Goal: Task Accomplishment & Management: Manage account settings

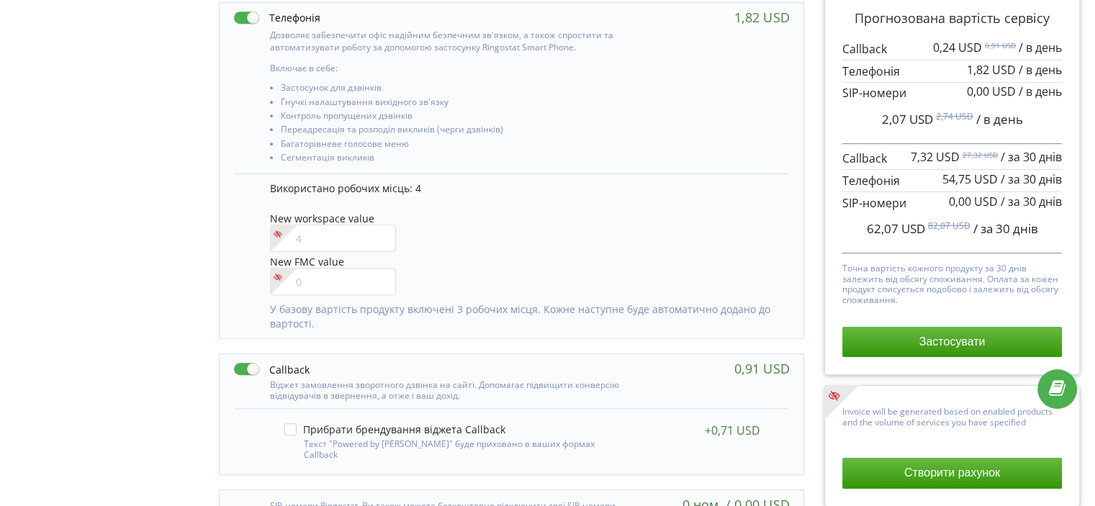
scroll to position [710, 0]
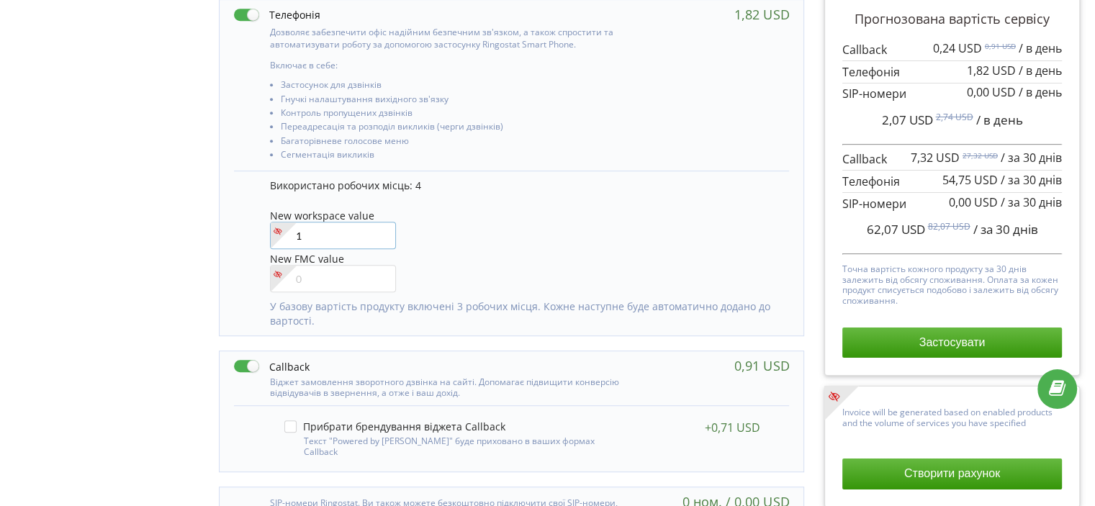
click at [378, 228] on input"] "1" at bounding box center [333, 235] width 126 height 27
click at [378, 228] on input"] "2" at bounding box center [333, 235] width 126 height 27
click at [378, 228] on input"] "3" at bounding box center [333, 235] width 126 height 27
click at [378, 228] on input"] "4" at bounding box center [333, 235] width 126 height 27
click at [378, 228] on input"] "5" at bounding box center [333, 235] width 126 height 27
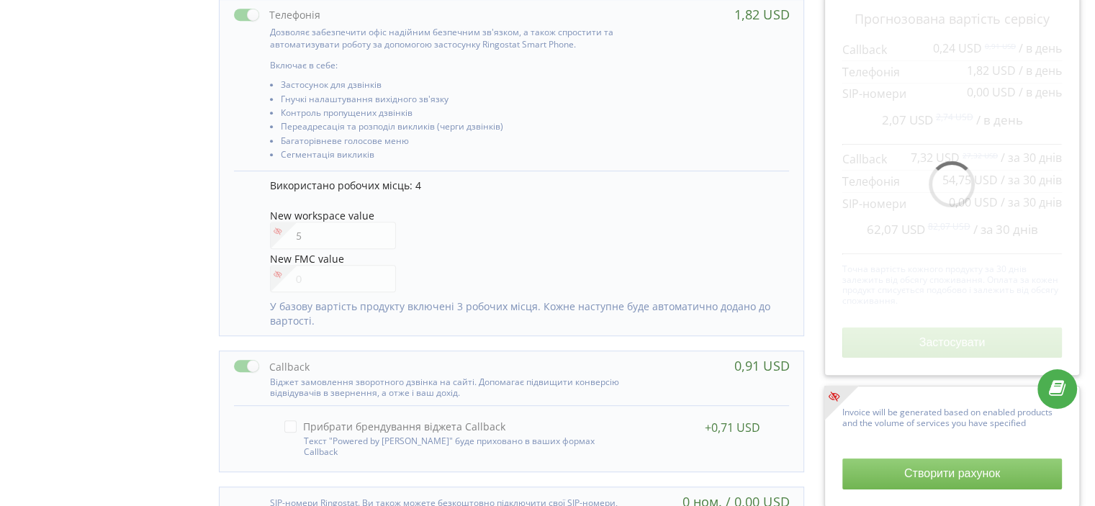
click at [435, 228] on div "New workspace value 5" at bounding box center [523, 230] width 506 height 41
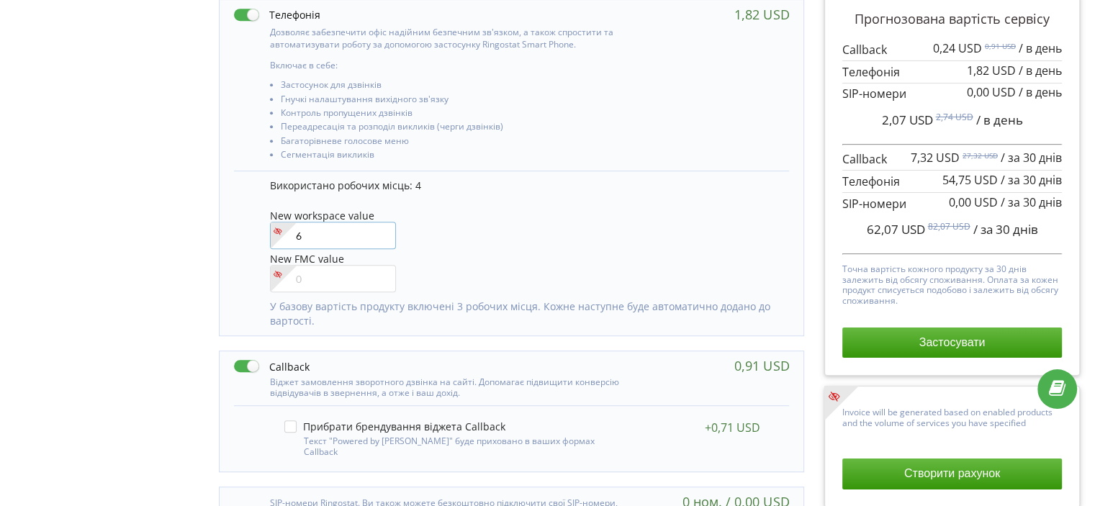
click at [382, 233] on input"] "6" at bounding box center [333, 235] width 126 height 27
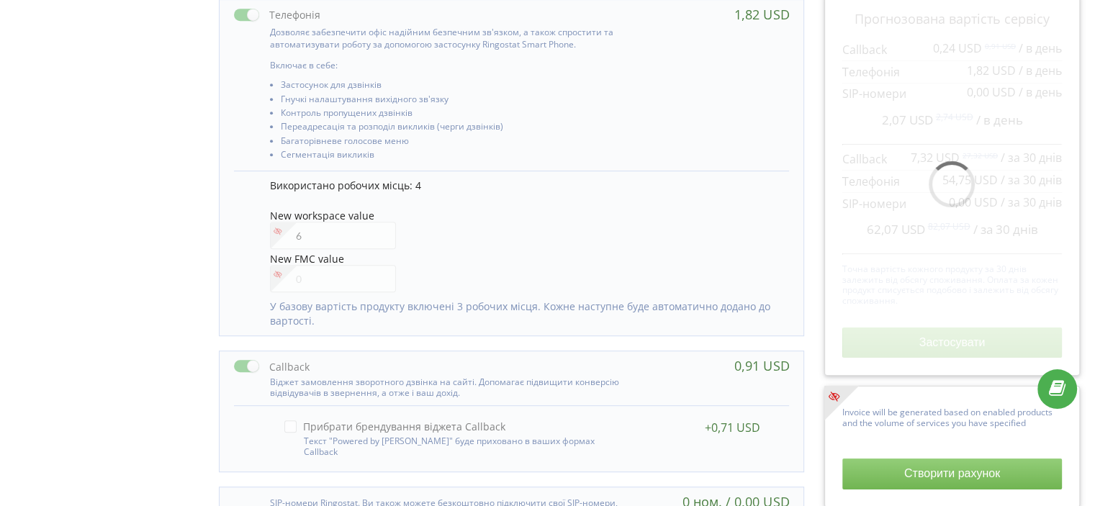
click at [461, 232] on div "New workspace value 6" at bounding box center [523, 230] width 506 height 41
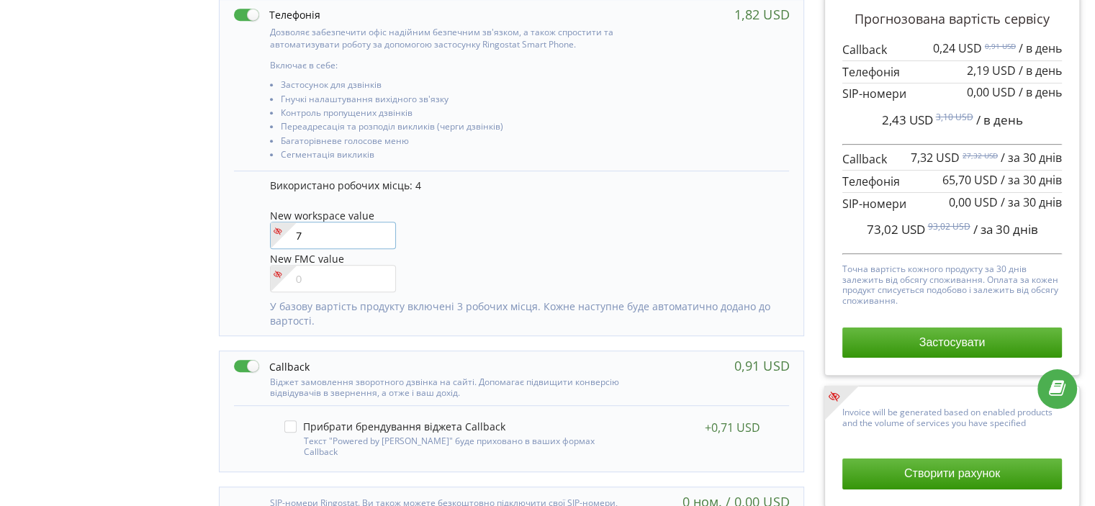
click at [382, 233] on input"] "7" at bounding box center [333, 235] width 126 height 27
click at [377, 239] on input"] "6" at bounding box center [333, 235] width 126 height 27
type input"] "5"
click at [377, 239] on input"] "5" at bounding box center [333, 235] width 126 height 27
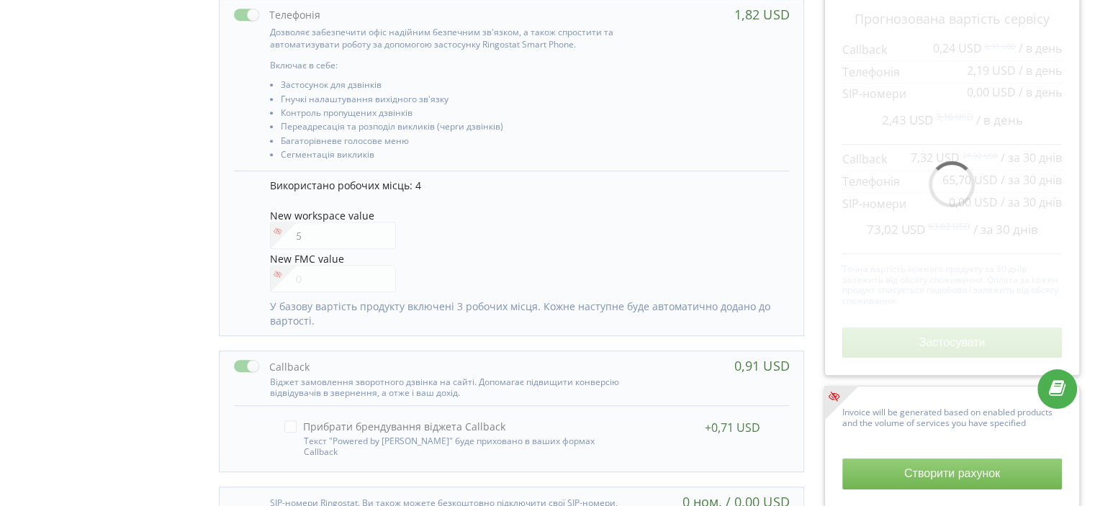
click at [468, 231] on div "New workspace value 5" at bounding box center [523, 230] width 506 height 41
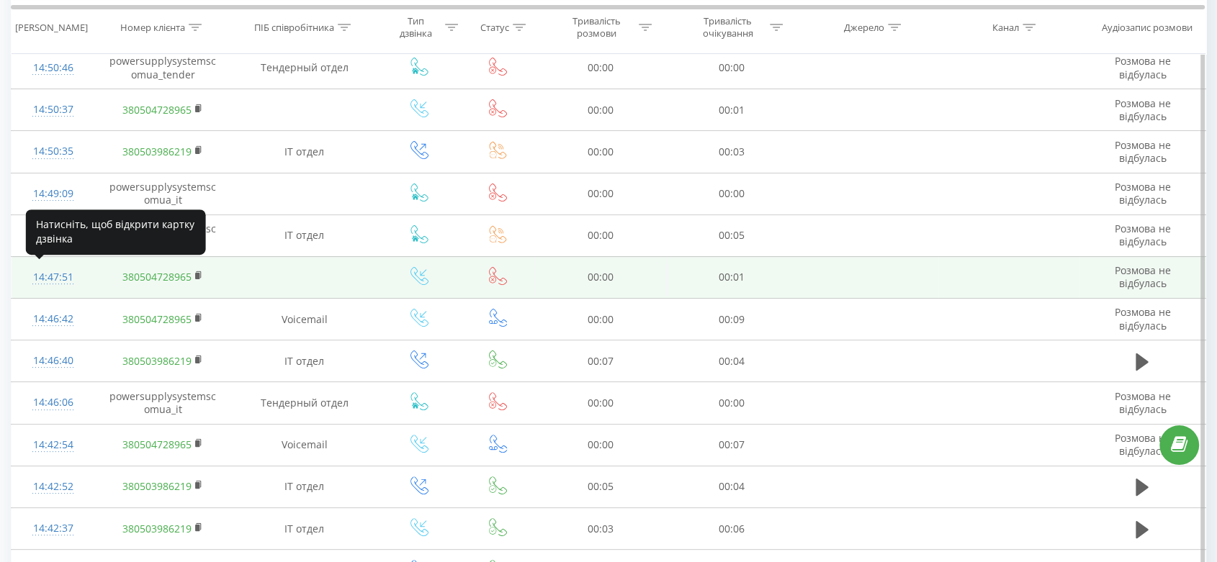
click at [63, 283] on div "14:47:51" at bounding box center [53, 278] width 55 height 28
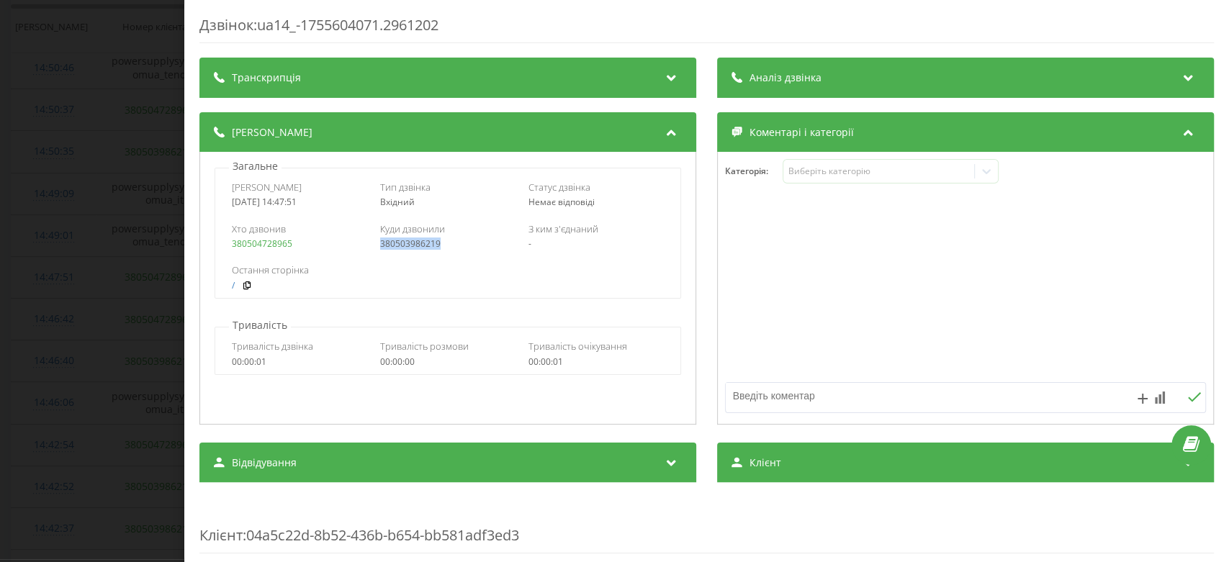
drag, startPoint x: 462, startPoint y: 241, endPoint x: 375, endPoint y: 248, distance: 88.2
click at [375, 248] on div "Хто дзвонив 380504728965 Куди дзвонили 380503986219 З ким з'єднаний -" at bounding box center [447, 236] width 465 height 42
copy link "380503986219"
click at [120, 199] on div "Дзвінок : ua14_-1755604071.2961202 Транскрипція Для AI-аналізу майбутніх дзвінк…" at bounding box center [614, 281] width 1229 height 562
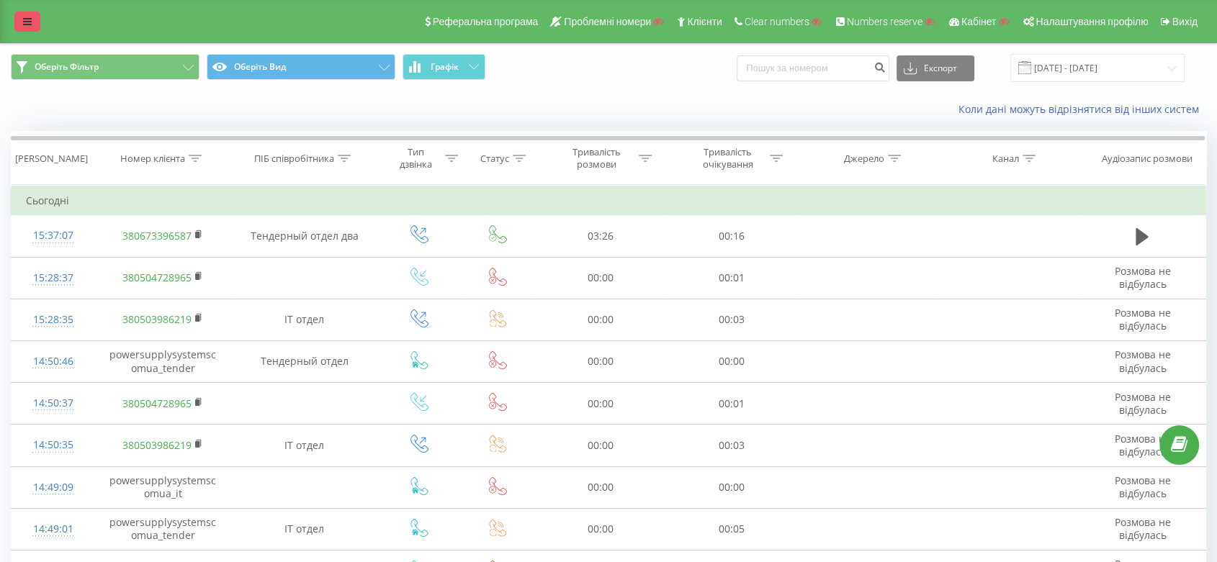
click at [32, 30] on link at bounding box center [27, 22] width 26 height 20
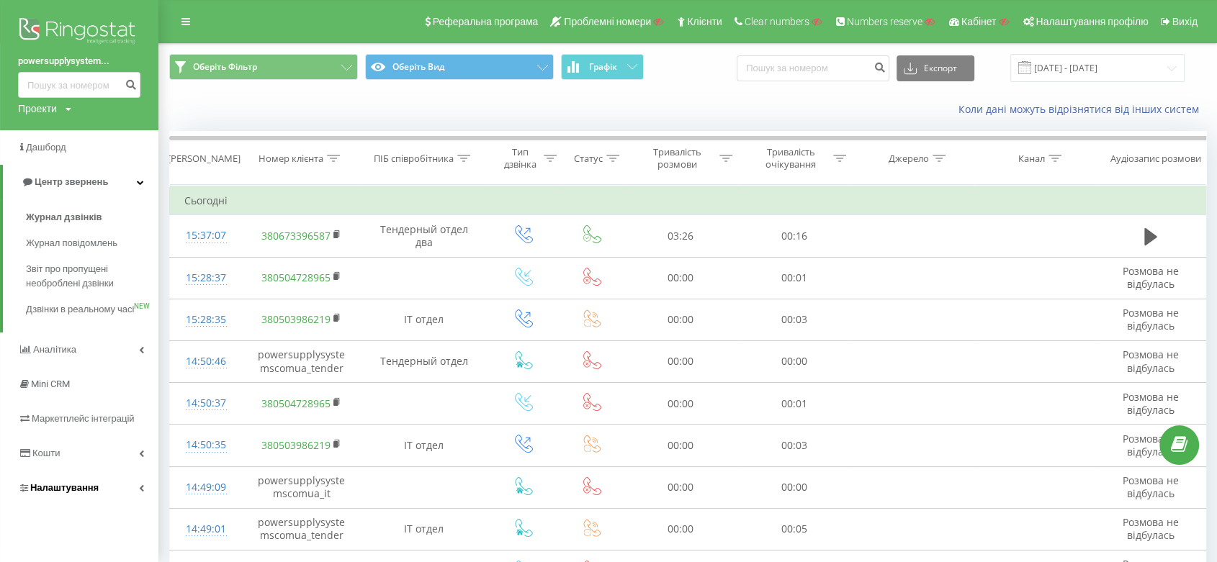
click at [109, 494] on link "Налаштування" at bounding box center [79, 488] width 158 height 35
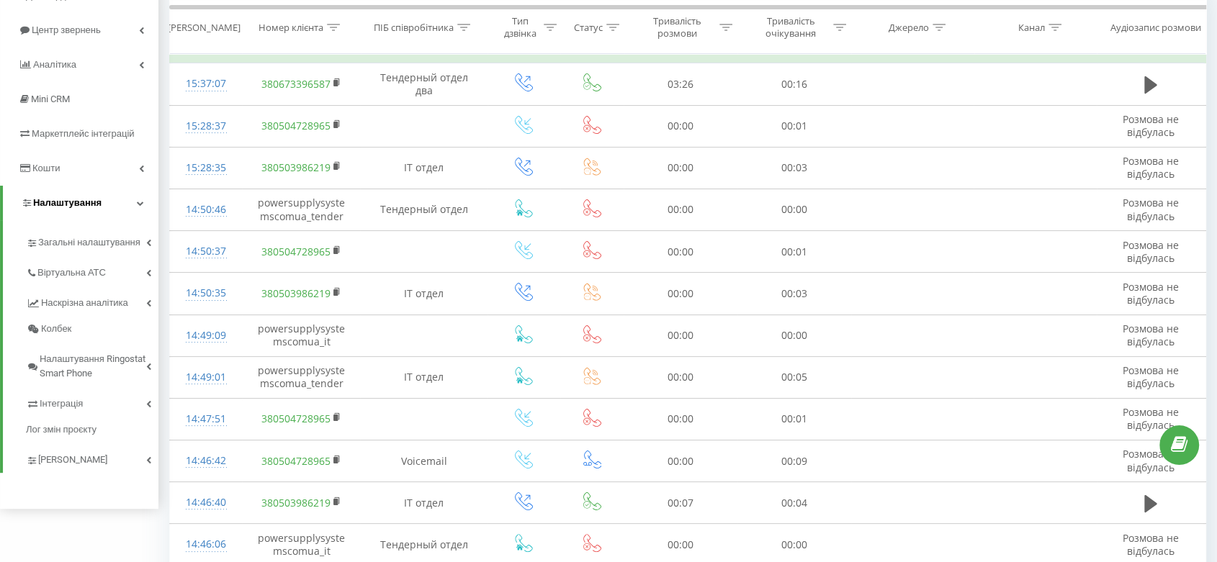
scroll to position [173, 0]
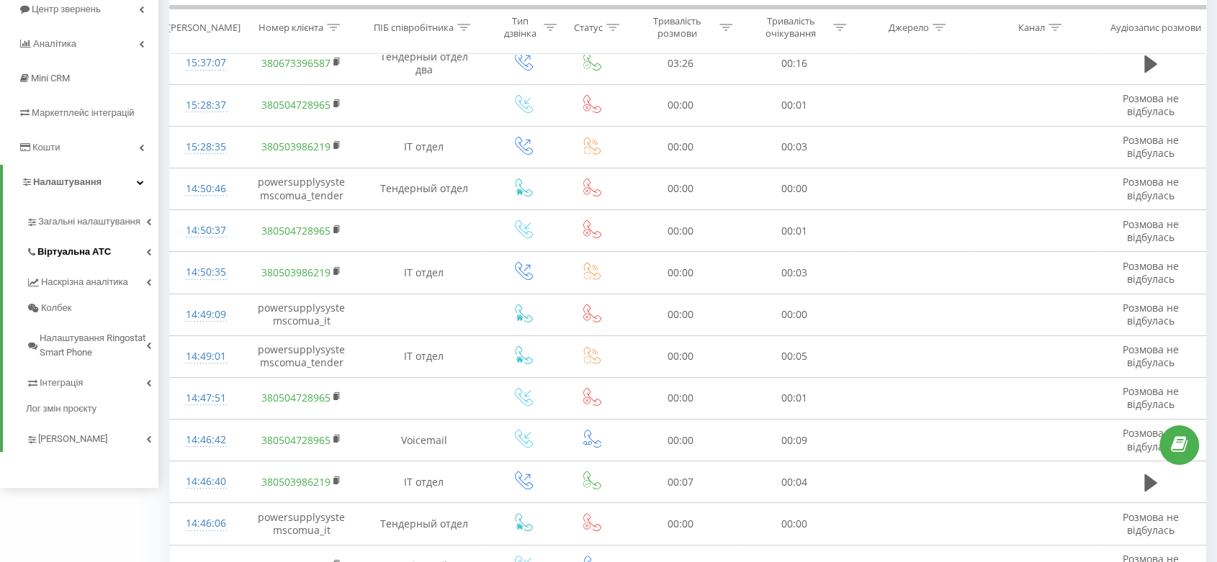
click at [107, 248] on link "Віртуальна АТС" at bounding box center [92, 250] width 133 height 30
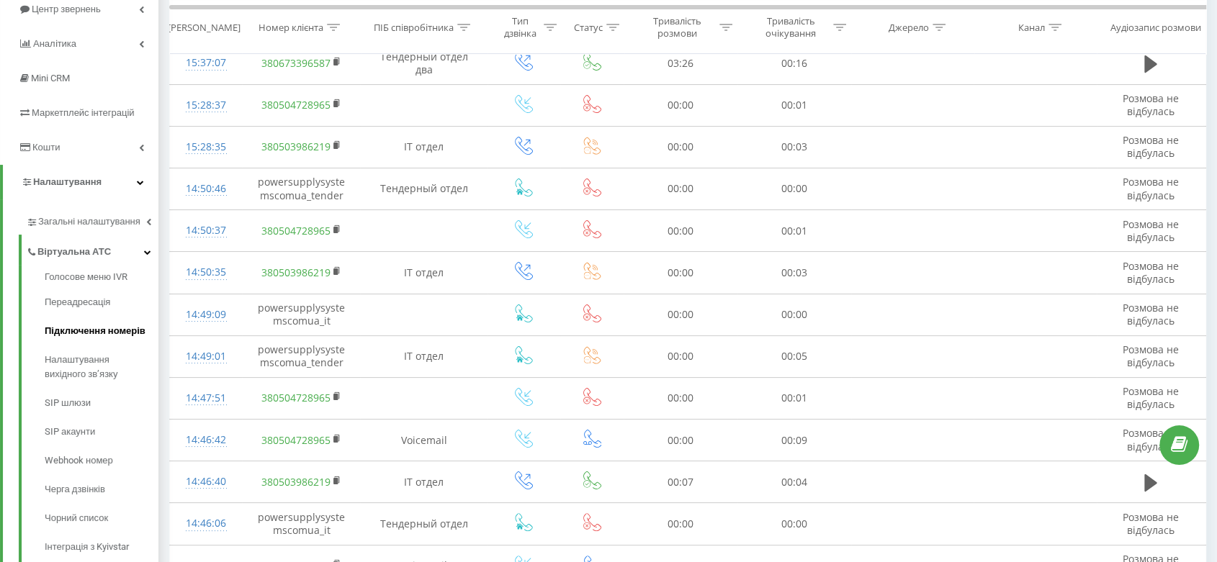
click at [115, 321] on link "Підключення номерів" at bounding box center [102, 331] width 114 height 29
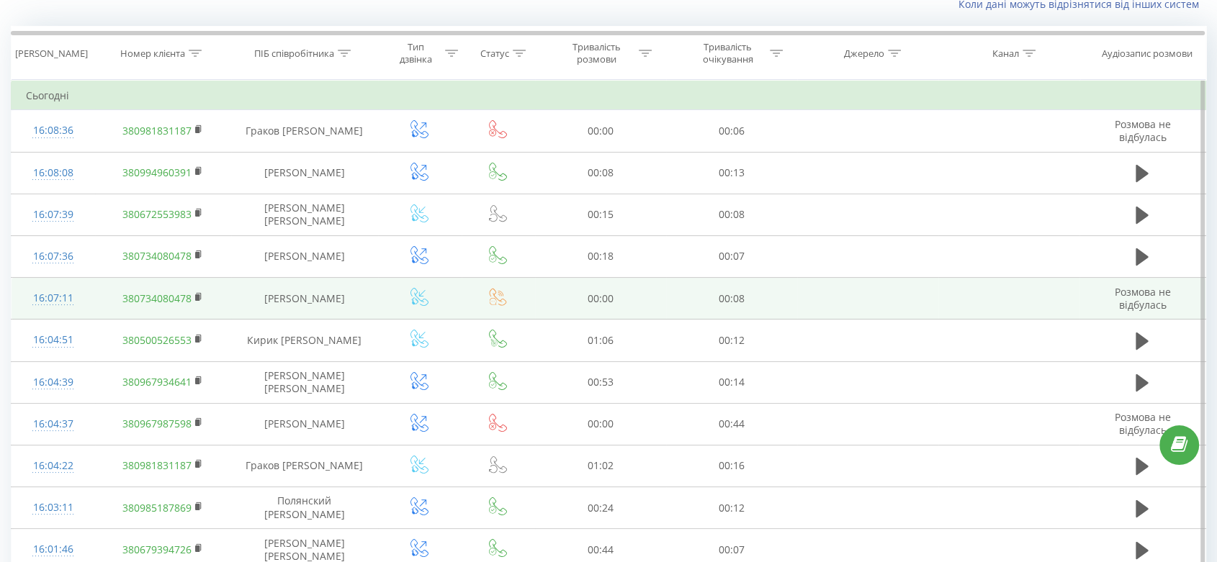
scroll to position [114, 0]
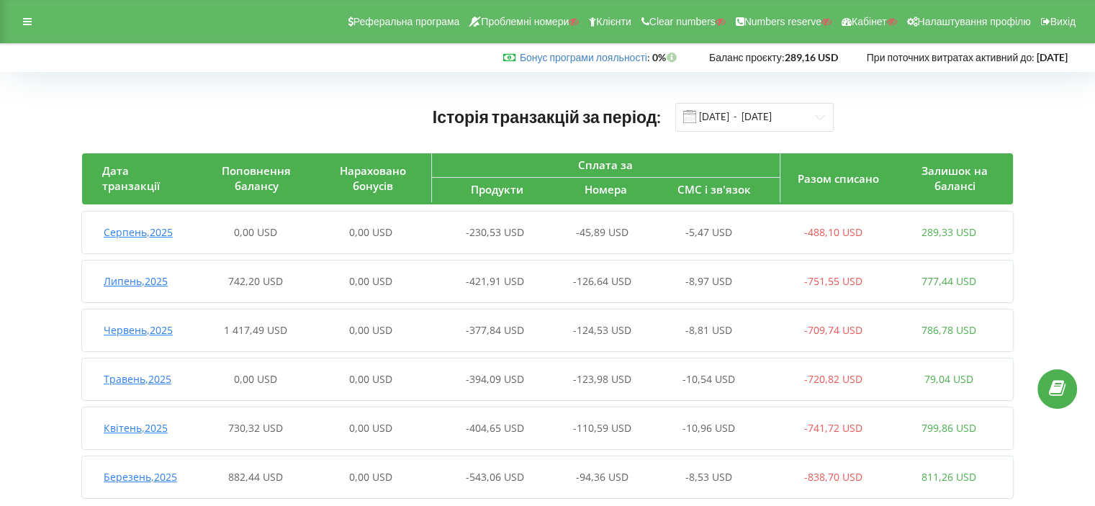
scroll to position [11, 0]
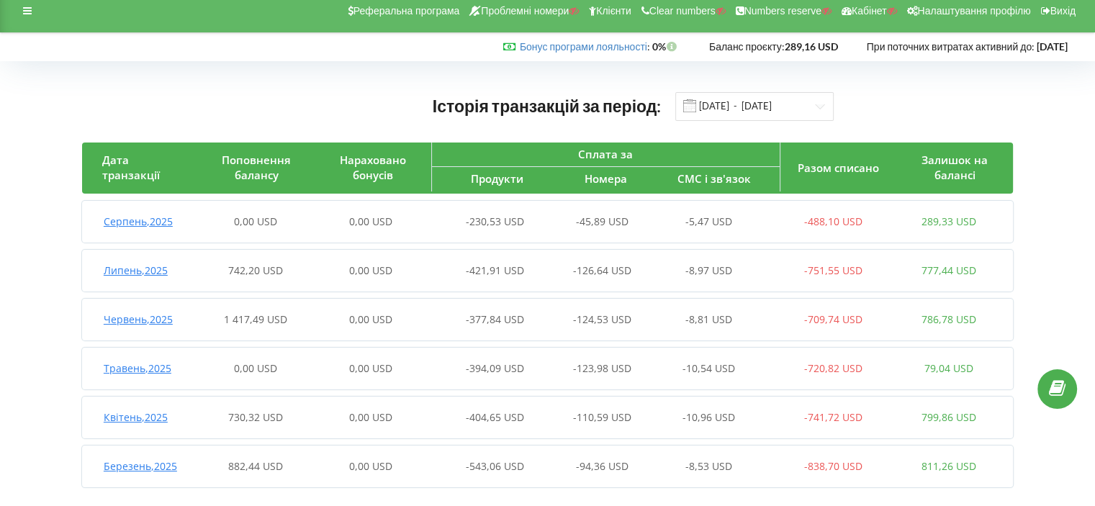
click at [167, 218] on span "Серпень , 2025" at bounding box center [138, 222] width 69 height 14
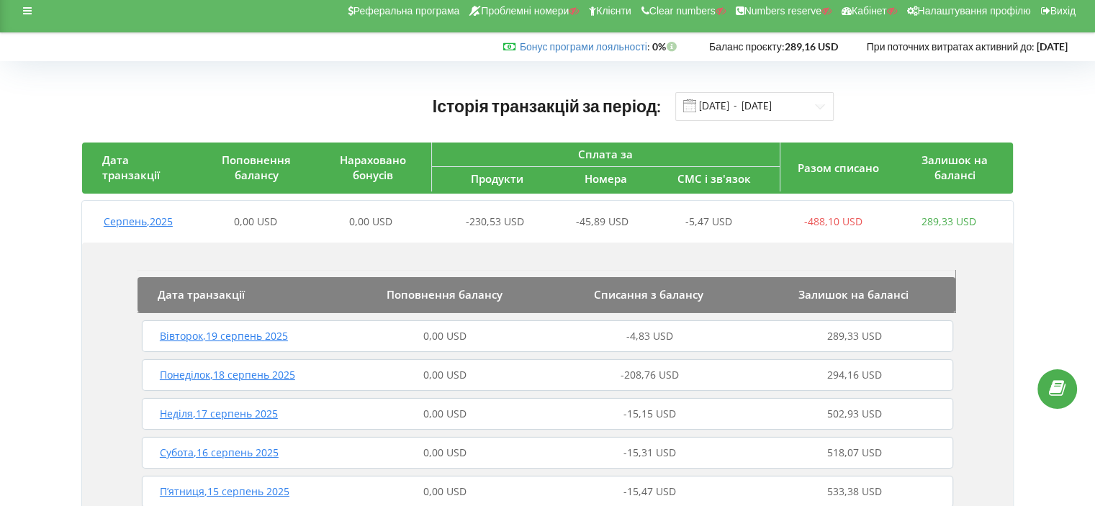
click at [259, 331] on span "Вівторок , 19 серпень 2025" at bounding box center [224, 336] width 128 height 14
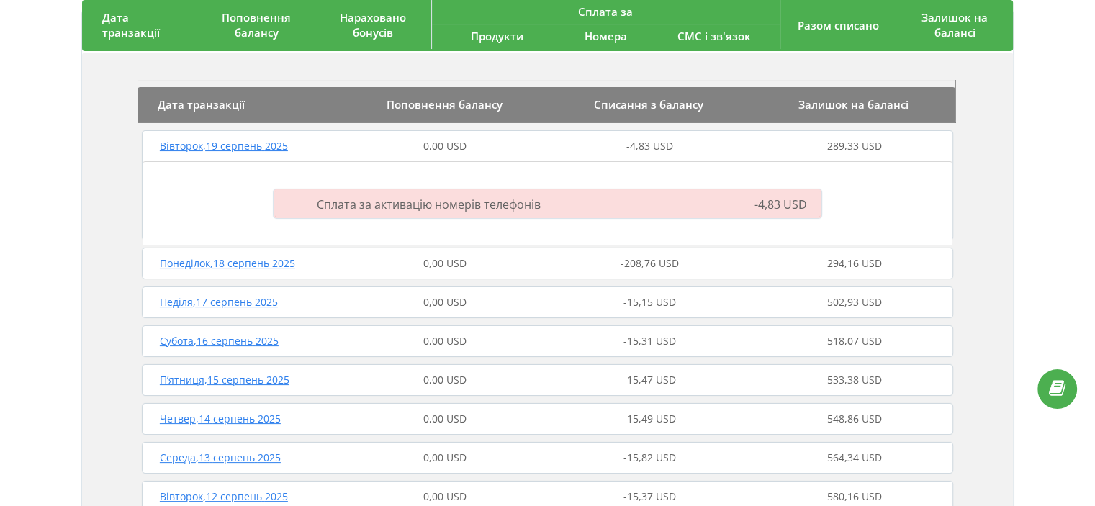
scroll to position [0, 0]
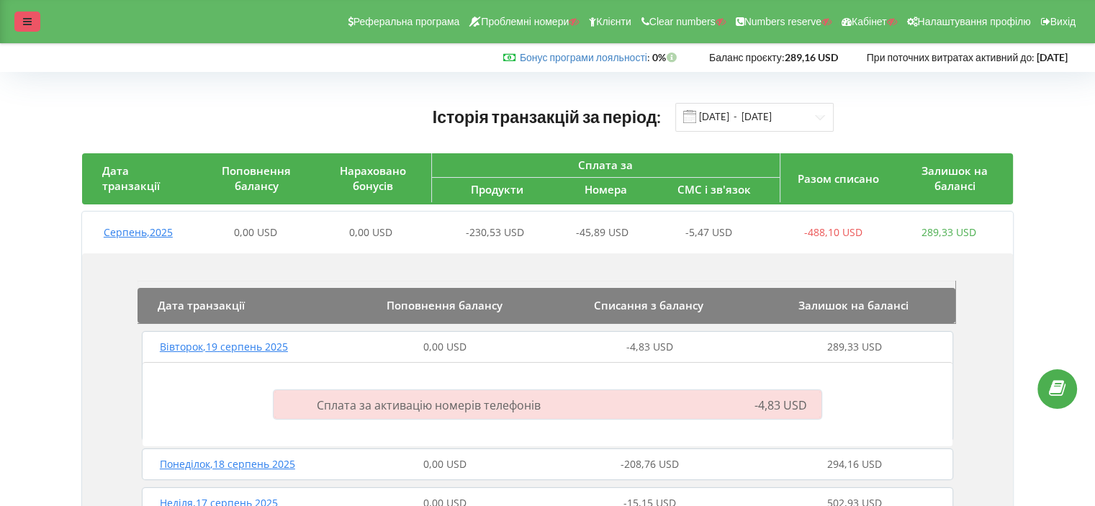
click at [29, 22] on icon at bounding box center [27, 22] width 9 height 10
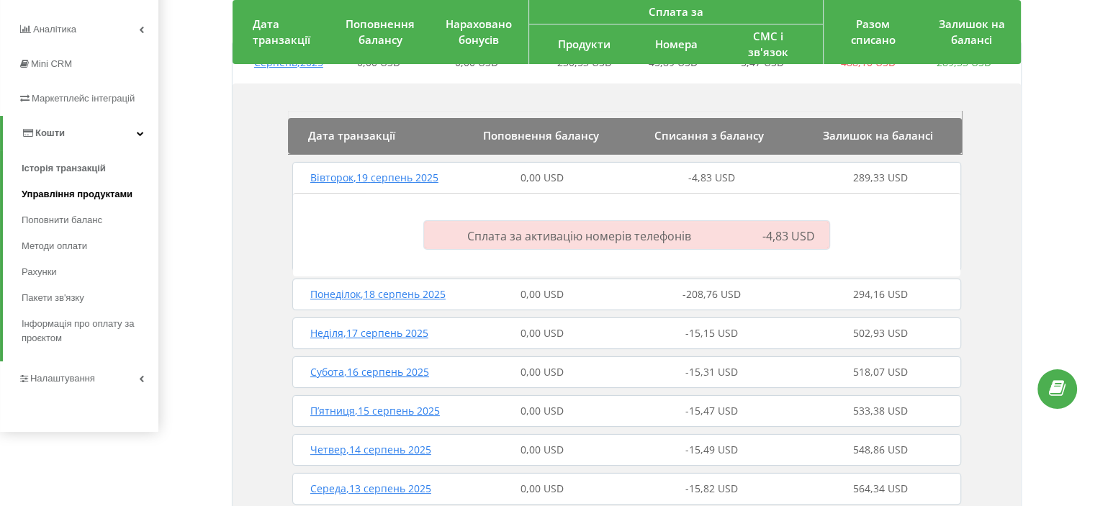
scroll to position [184, 0]
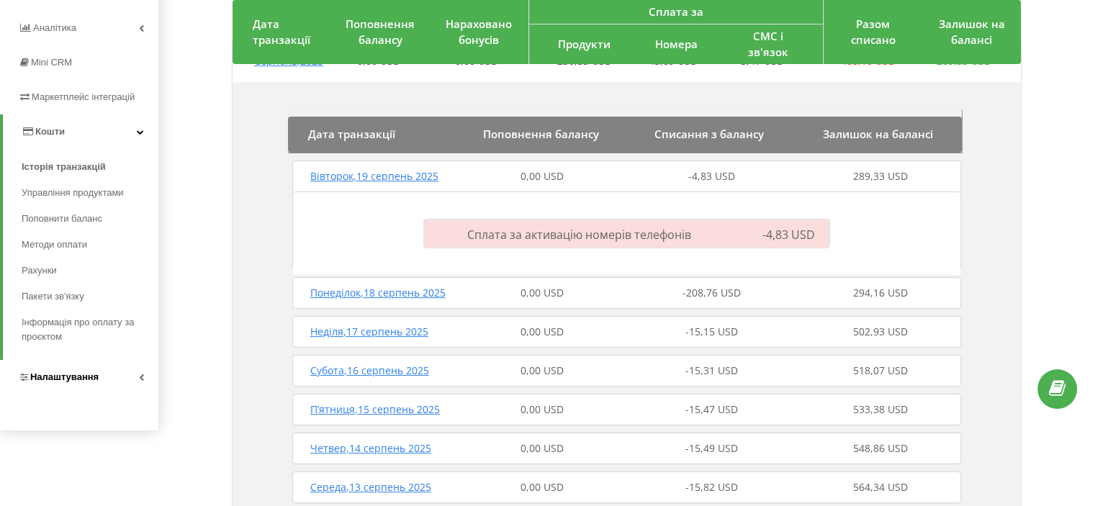
click at [112, 376] on link "Налаштування" at bounding box center [79, 377] width 158 height 35
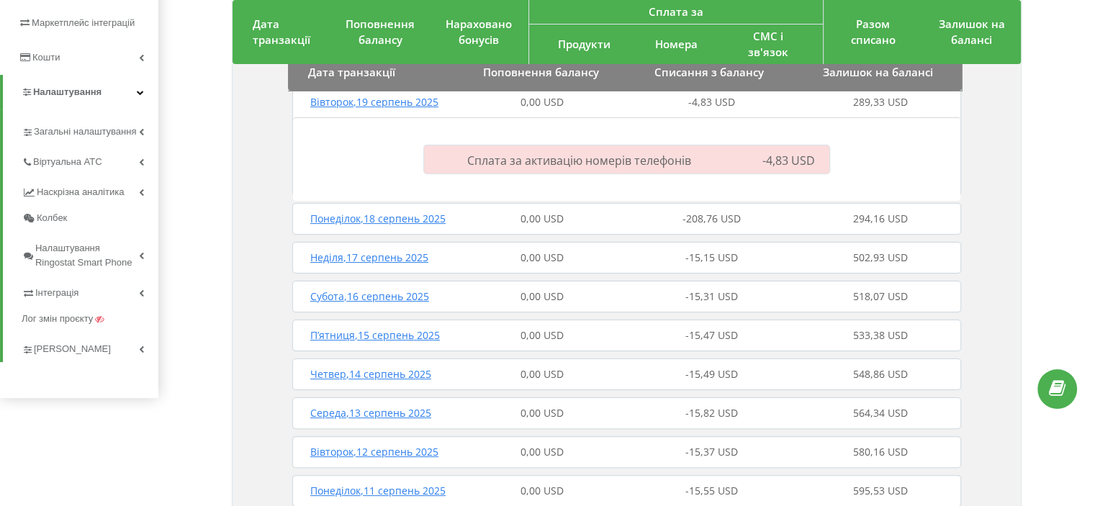
scroll to position [259, 0]
click at [87, 168] on span "Віртуальна АТС" at bounding box center [70, 161] width 74 height 14
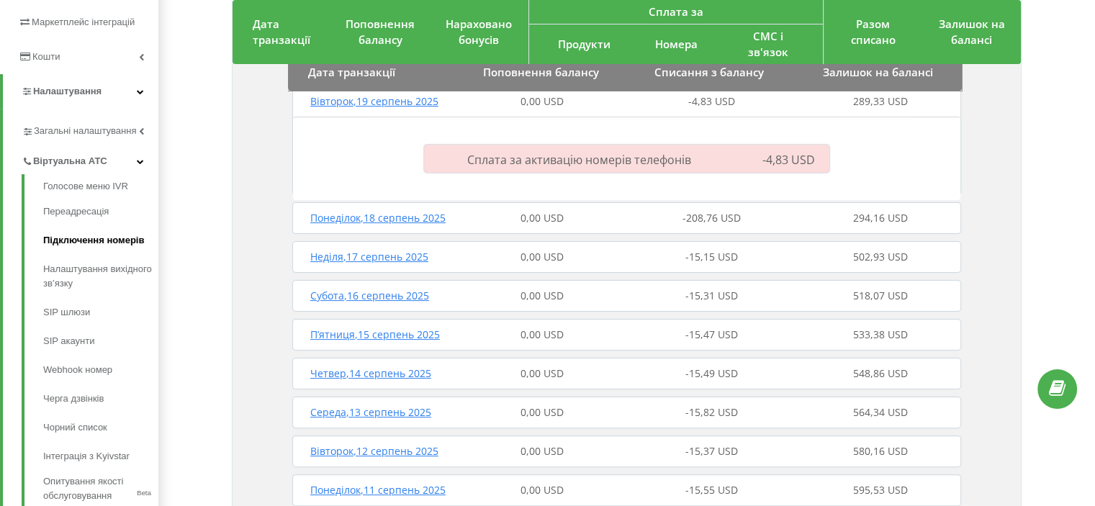
click at [109, 247] on link "Підключення номерів" at bounding box center [100, 240] width 115 height 29
